Goal: Check status

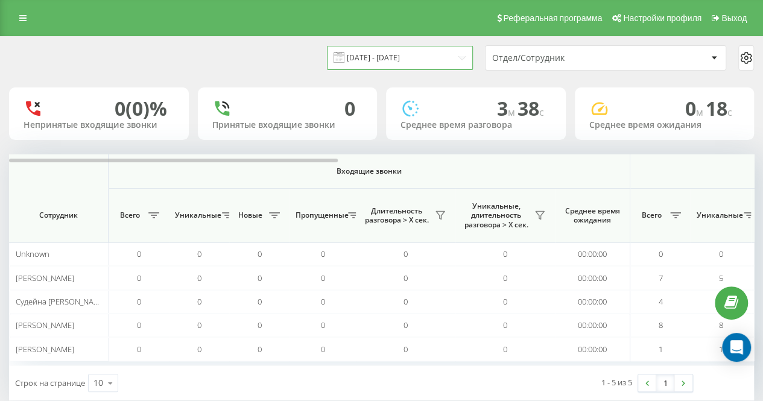
click at [386, 54] on input "[DATE] - [DATE]" at bounding box center [400, 58] width 146 height 24
click at [231, 36] on div "[DATE] - [DATE] Отдел/Сотрудник 0 (0)% Непринятые входящие звонки 0 Принятые вх…" at bounding box center [381, 230] width 763 height 389
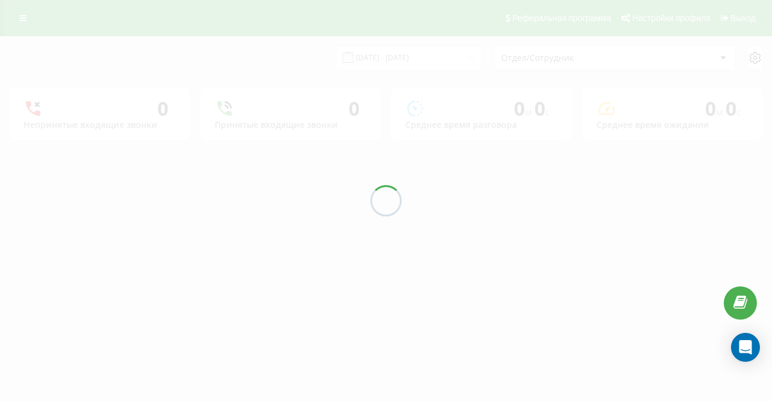
click at [254, 59] on div at bounding box center [386, 200] width 772 height 401
click at [302, 73] on div at bounding box center [386, 200] width 772 height 401
drag, startPoint x: 275, startPoint y: 45, endPoint x: 279, endPoint y: 68, distance: 23.3
click at [275, 45] on div at bounding box center [386, 200] width 772 height 401
click at [313, 66] on div at bounding box center [386, 200] width 772 height 401
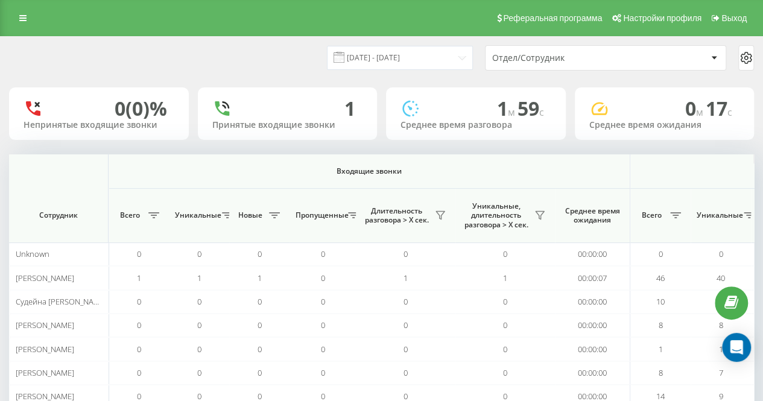
scroll to position [0, 744]
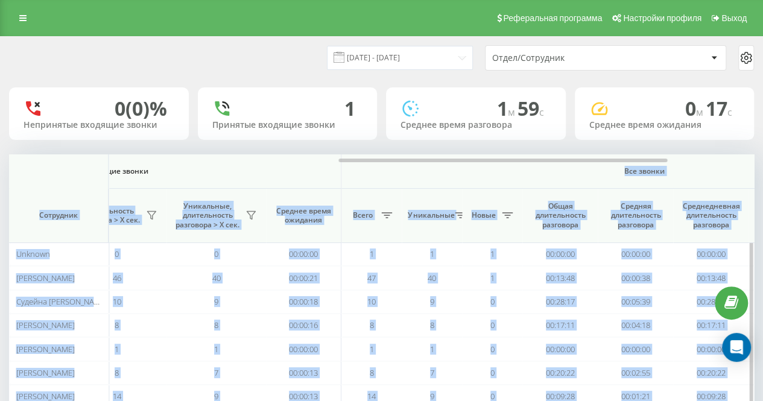
drag, startPoint x: 298, startPoint y: 157, endPoint x: 477, endPoint y: 165, distance: 178.7
click at [477, 165] on div "Входящие звонки Исходящие звонки Все звонки Сотрудник Всего Уникальные Новые Пр…" at bounding box center [381, 281] width 745 height 254
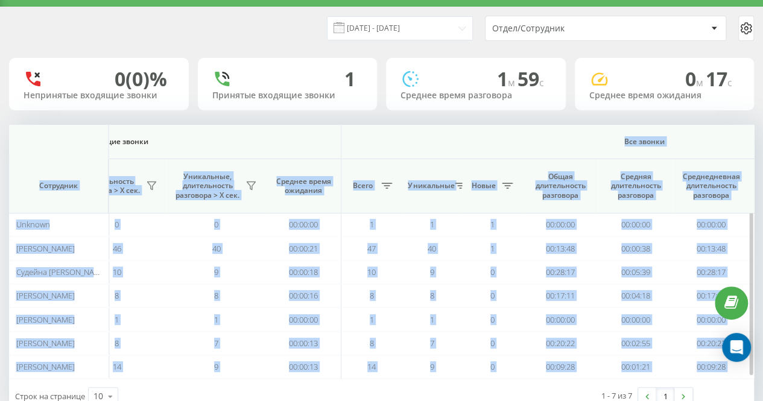
scroll to position [63, 0]
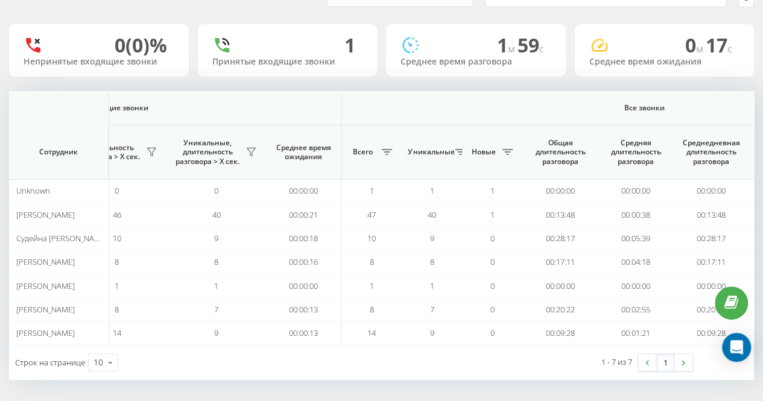
click at [393, 378] on div "[DATE] - [DATE] Отдел/Сотрудник 0 (0)% Непринятые входящие звонки 1 Принятые вх…" at bounding box center [381, 188] width 763 height 431
click at [403, 368] on div "Строк на странице 10 10 25 50 100 1 - 7 из 7 1" at bounding box center [381, 362] width 745 height 35
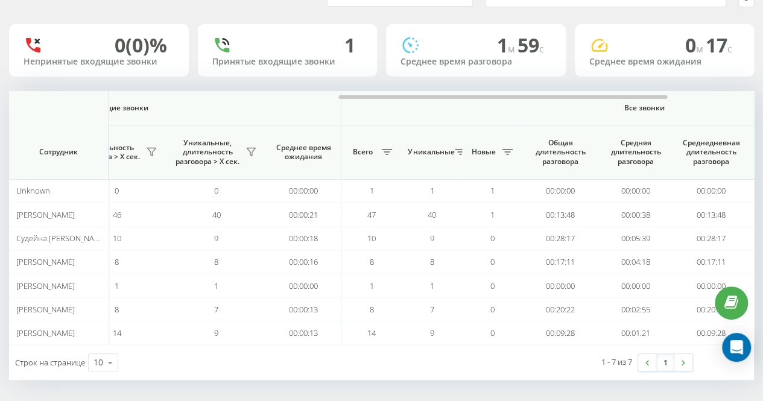
click at [264, 364] on div "Строк на странице 10 10 25 50 100" at bounding box center [195, 362] width 373 height 35
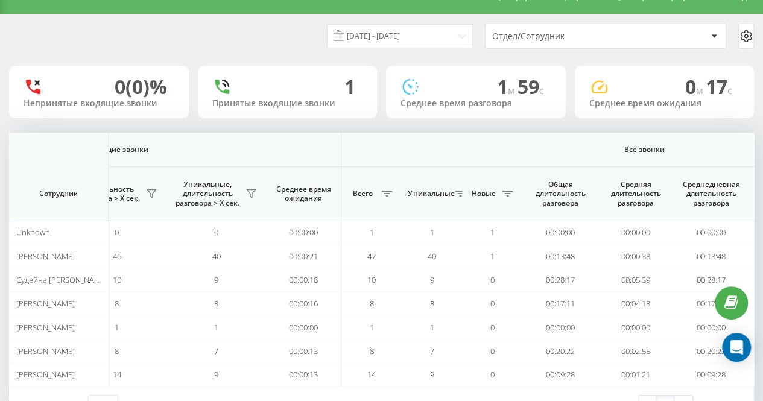
scroll to position [3, 0]
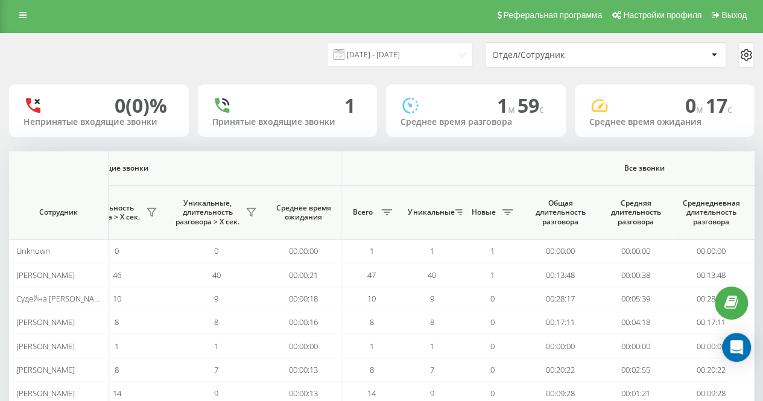
click at [249, 42] on div "[DATE] - [DATE] Отдел/Сотрудник" at bounding box center [381, 54] width 745 height 25
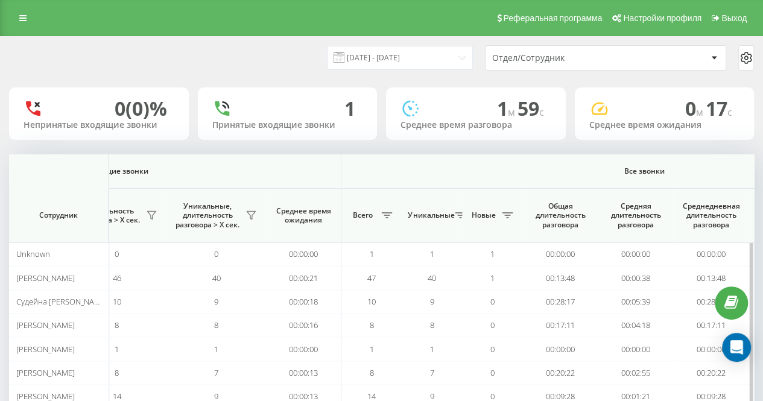
scroll to position [63, 0]
